Goal: Find contact information: Find contact information

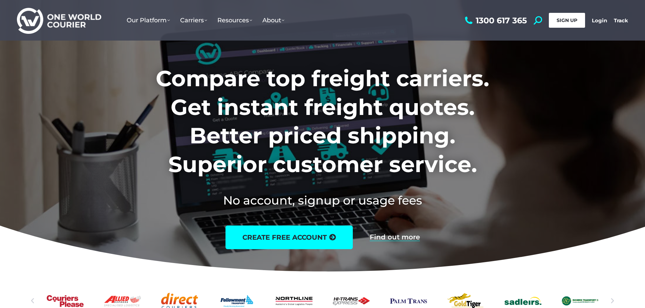
click at [563, 20] on span "SIGN UP" at bounding box center [566, 20] width 21 height 6
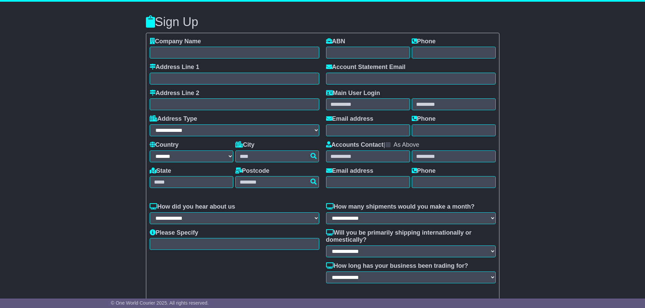
select select "**"
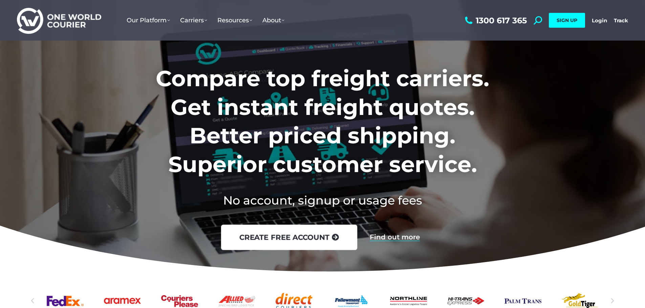
click at [285, 239] on link "create free account" at bounding box center [289, 237] width 136 height 25
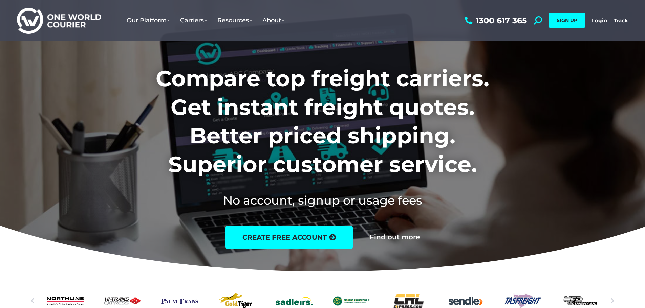
click at [282, 20] on span "About" at bounding box center [273, 20] width 22 height 7
click at [280, 19] on span "About" at bounding box center [273, 20] width 22 height 7
click at [281, 24] on span "About" at bounding box center [273, 20] width 22 height 7
click at [282, 18] on span "About" at bounding box center [273, 20] width 22 height 7
click at [282, 21] on span "About" at bounding box center [273, 20] width 22 height 7
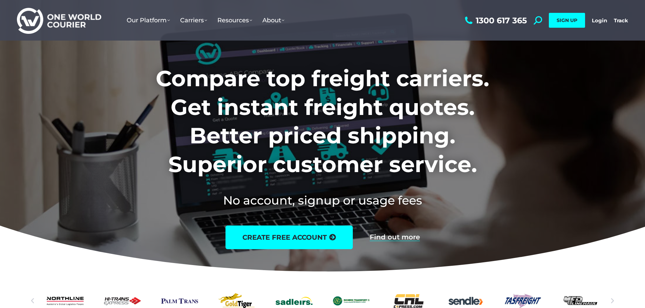
click at [282, 21] on span "About" at bounding box center [273, 20] width 22 height 7
click at [266, 22] on span "About" at bounding box center [273, 20] width 22 height 7
click at [271, 20] on span "About" at bounding box center [273, 20] width 22 height 7
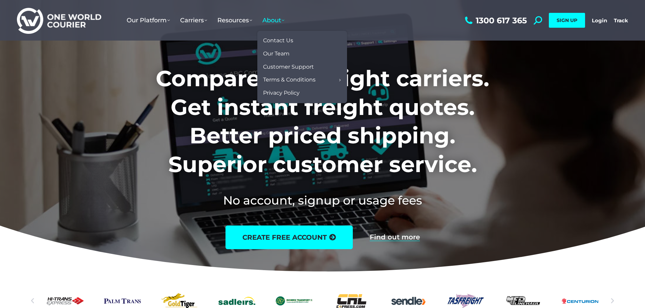
click at [282, 20] on span "About" at bounding box center [273, 20] width 22 height 7
click at [280, 39] on span "Contact Us" at bounding box center [278, 40] width 30 height 7
